Goal: Find specific page/section: Find specific page/section

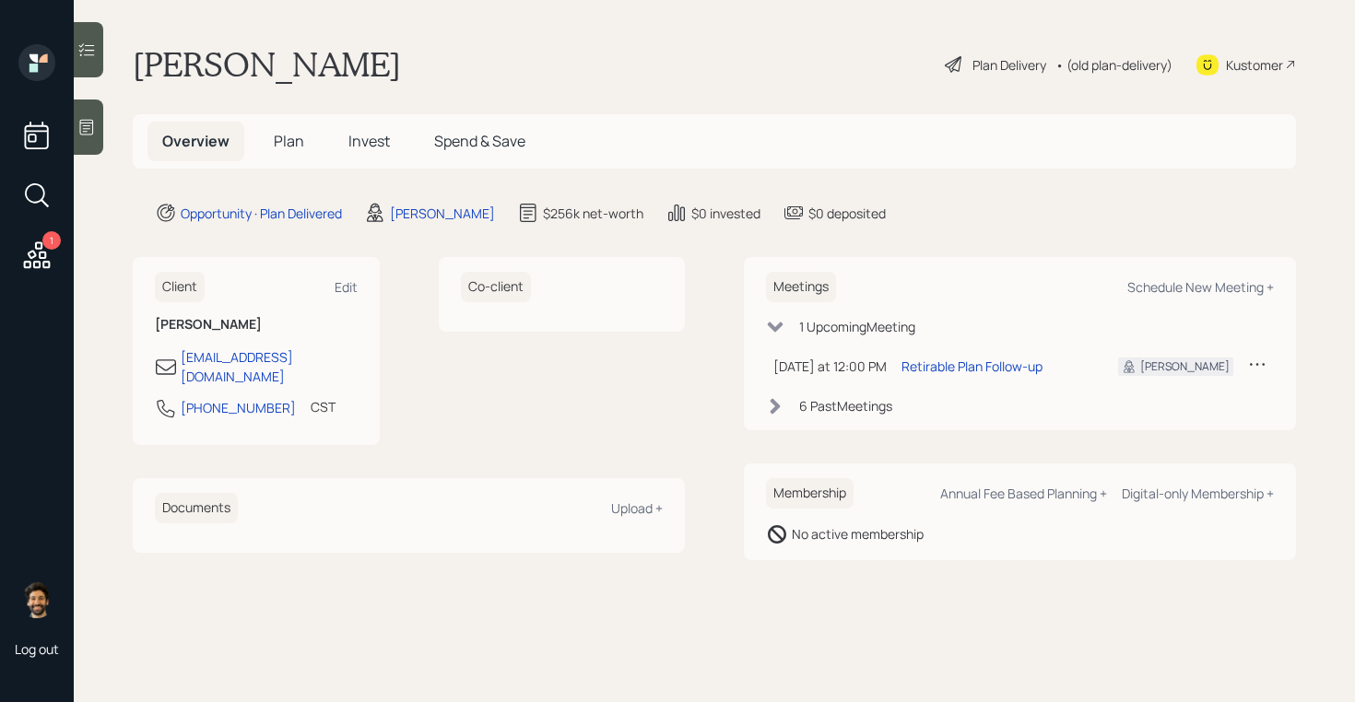
click at [282, 136] on span "Plan" at bounding box center [289, 141] width 30 height 20
